Goal: Transaction & Acquisition: Book appointment/travel/reservation

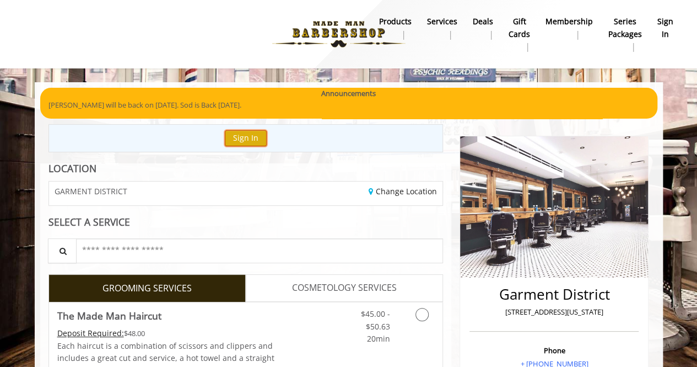
click at [251, 133] on button "Sign In" at bounding box center [246, 138] width 42 height 16
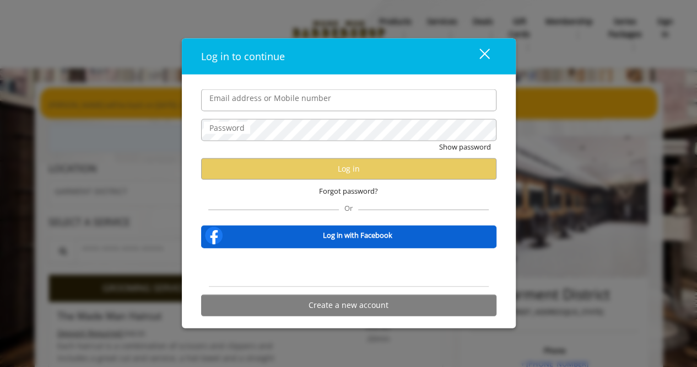
click at [271, 107] on input "Email address or Mobile number" at bounding box center [348, 100] width 295 height 22
type input "**********"
click at [247, 132] on label "Password" at bounding box center [227, 128] width 46 height 12
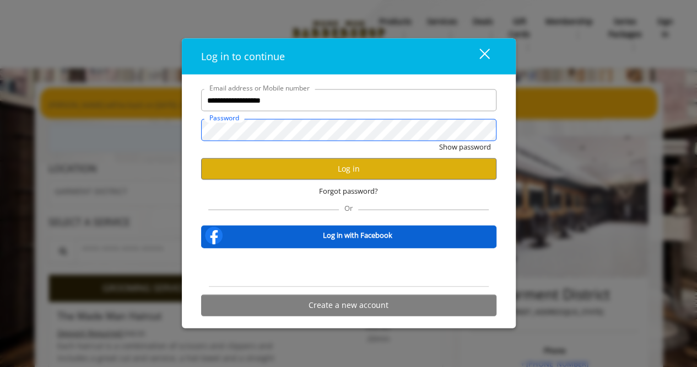
click at [439, 141] on button "Show password" at bounding box center [465, 147] width 52 height 12
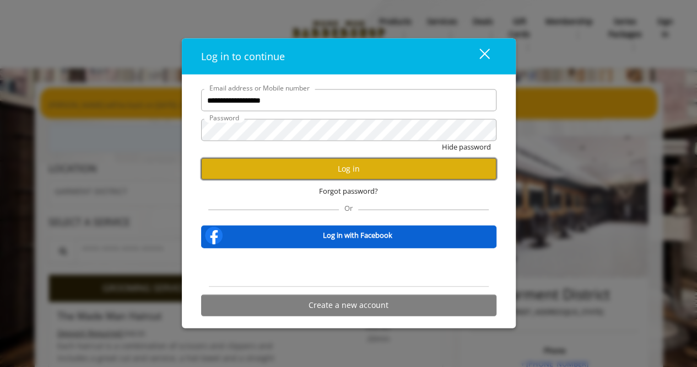
click at [368, 165] on button "Log in" at bounding box center [348, 168] width 295 height 21
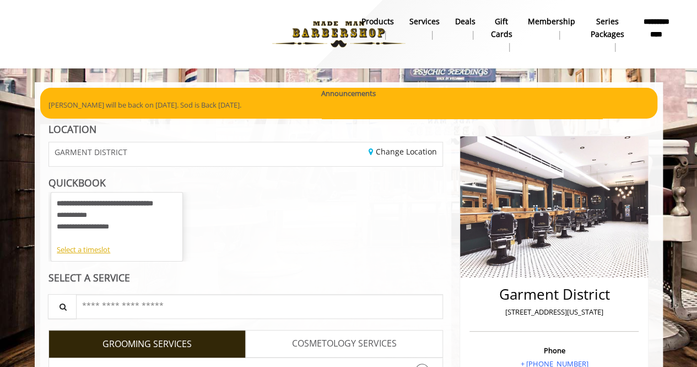
click at [141, 215] on div "**********" at bounding box center [117, 221] width 121 height 46
click at [90, 252] on div "Select a timeslot" at bounding box center [117, 250] width 120 height 12
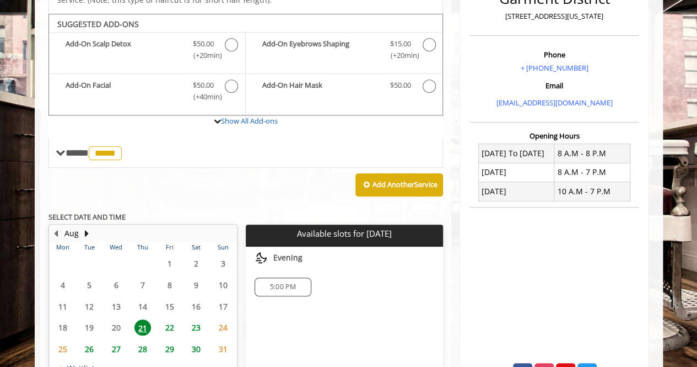
scroll to position [293, 0]
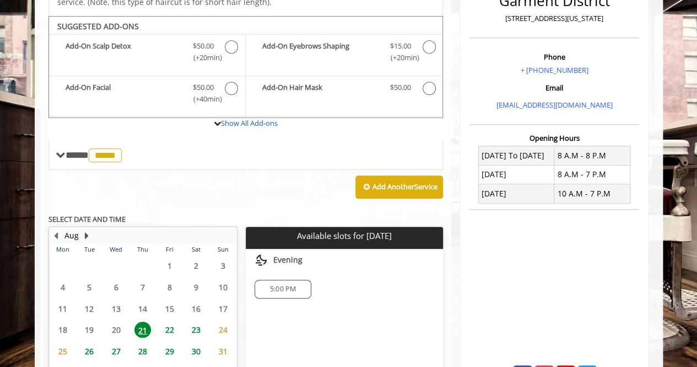
click at [87, 229] on button "Next Month" at bounding box center [87, 235] width 9 height 12
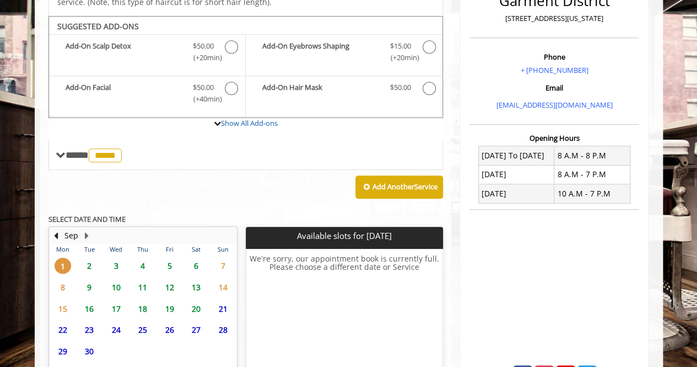
click at [114, 300] on span "17" at bounding box center [116, 308] width 17 height 16
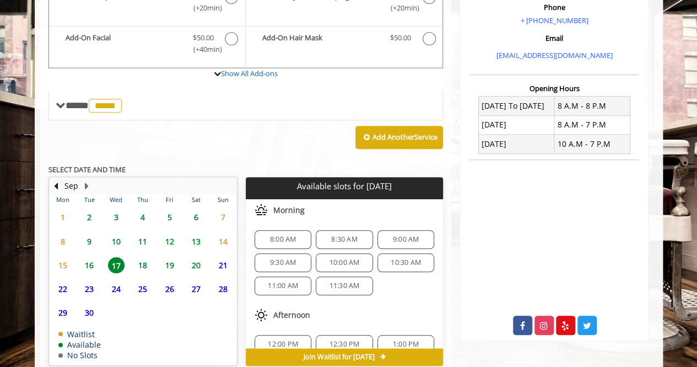
scroll to position [357, 0]
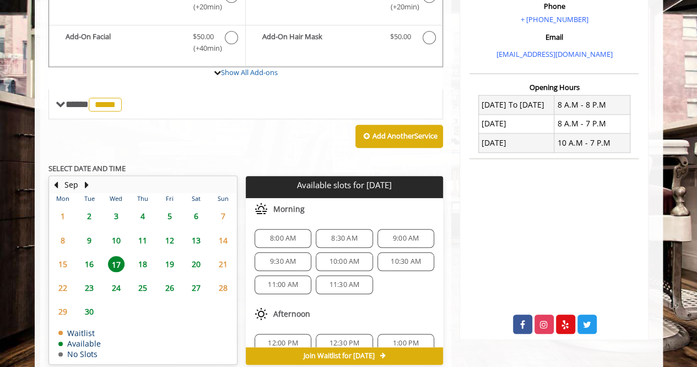
click at [281, 220] on div "8:00 AM 8:30 AM 9:00 AM 9:30 AM 10:00 AM 10:30 AM 11:00 AM 11:30 AM" at bounding box center [344, 261] width 197 height 83
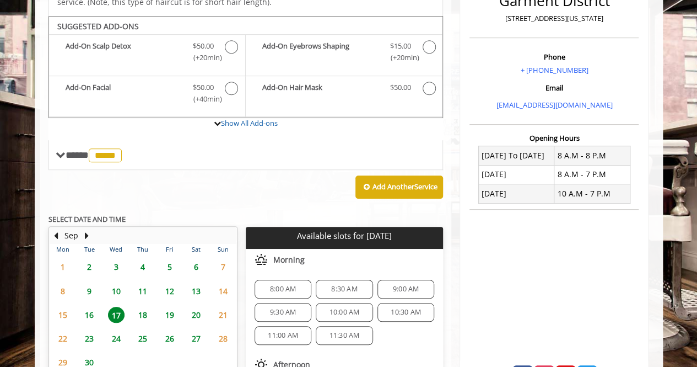
click at [277, 284] on span "8:00 AM" at bounding box center [283, 288] width 26 height 9
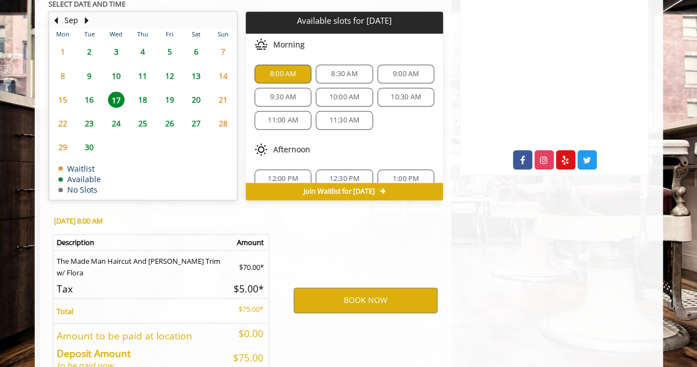
scroll to position [556, 0]
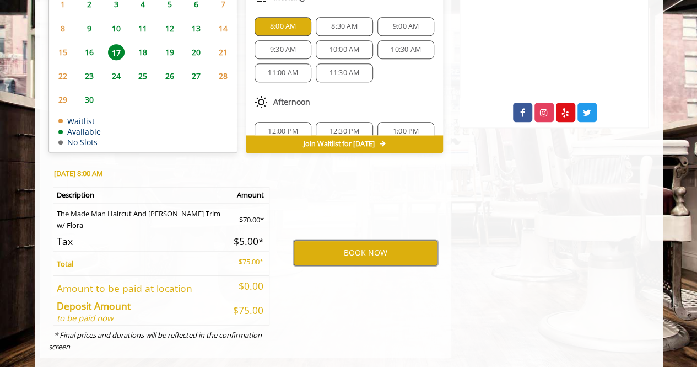
click at [321, 240] on button "BOOK NOW" at bounding box center [366, 252] width 144 height 25
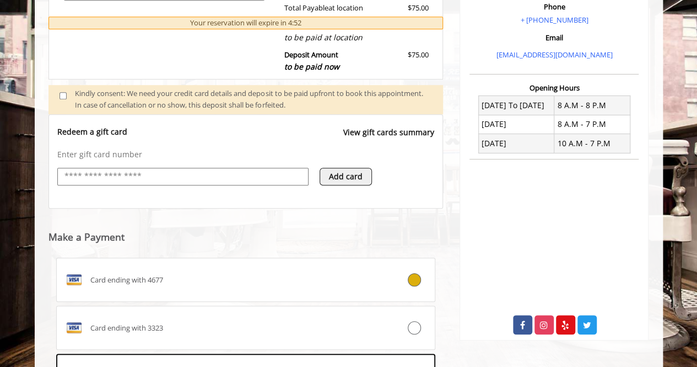
scroll to position [454, 0]
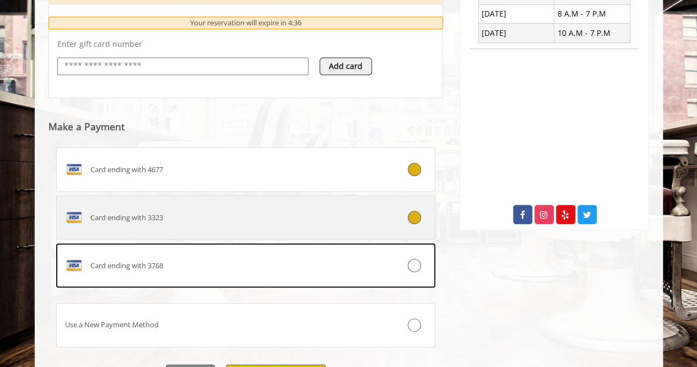
click at [423, 216] on div at bounding box center [403, 217] width 63 height 13
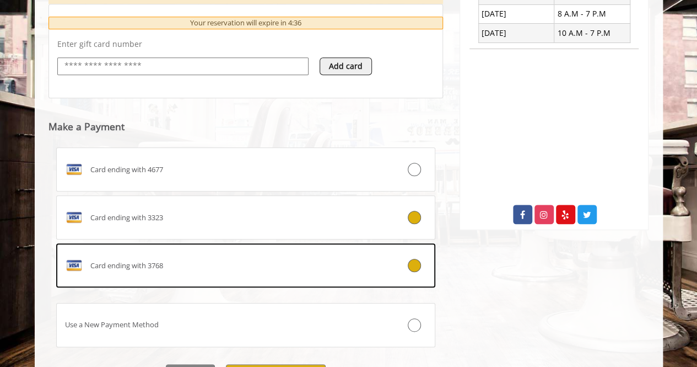
scroll to position [487, 0]
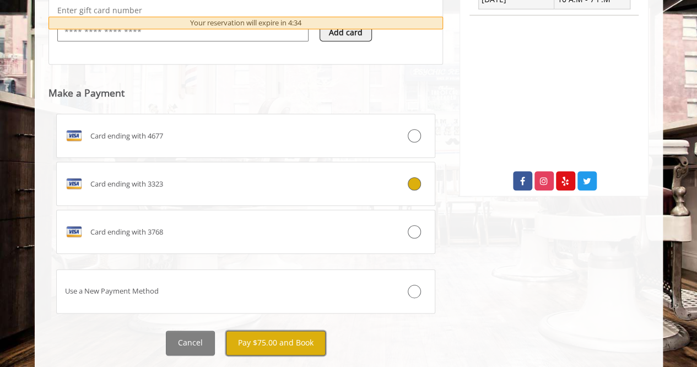
click at [315, 338] on button "Pay $75.00 and Book" at bounding box center [276, 342] width 100 height 25
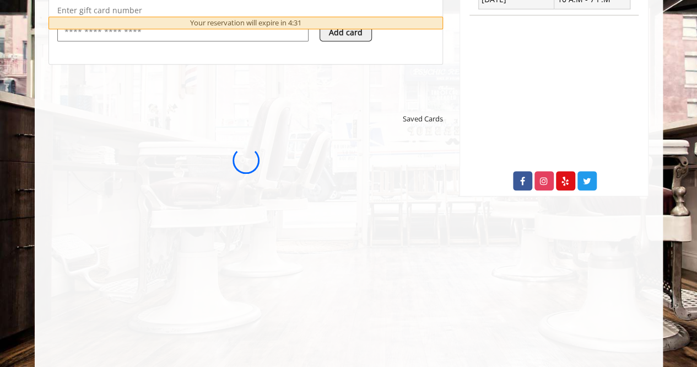
scroll to position [0, 0]
